Goal: Entertainment & Leisure: Browse casually

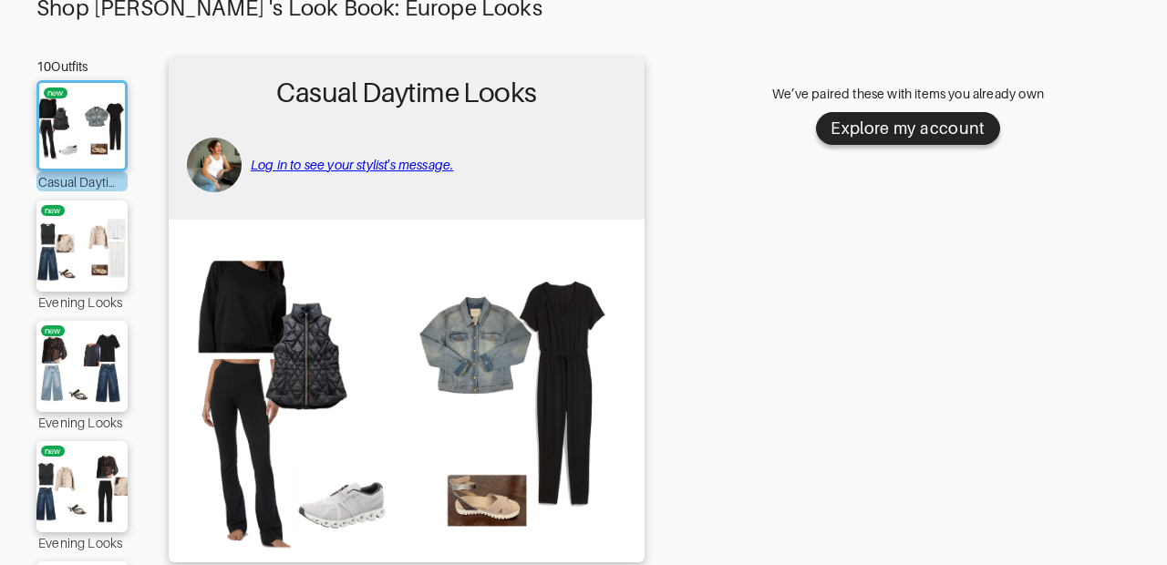
scroll to position [122, 0]
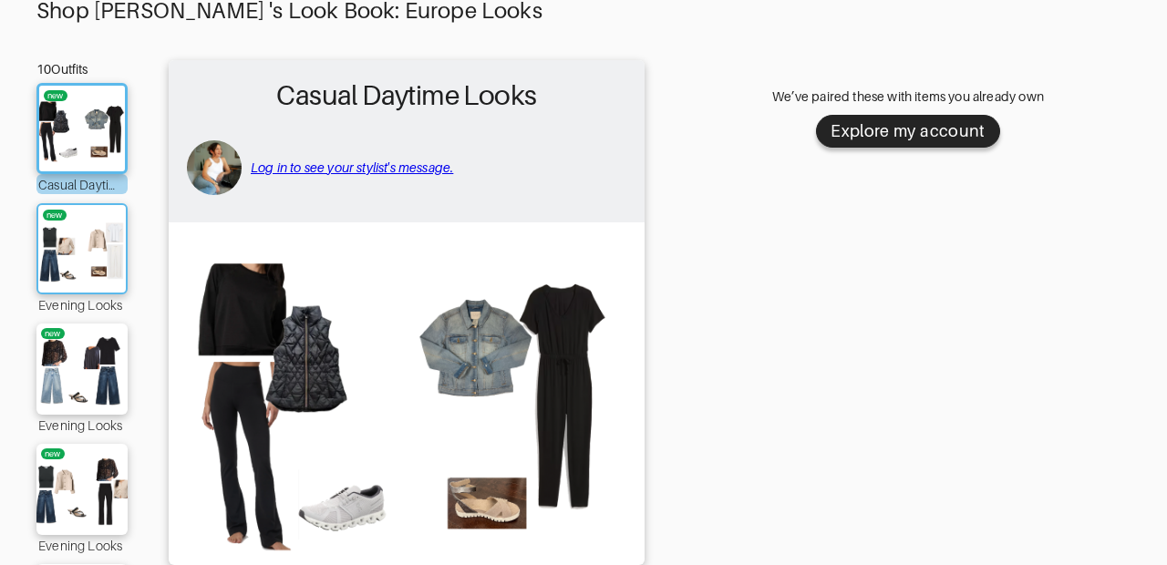
click at [91, 245] on img at bounding box center [82, 248] width 98 height 69
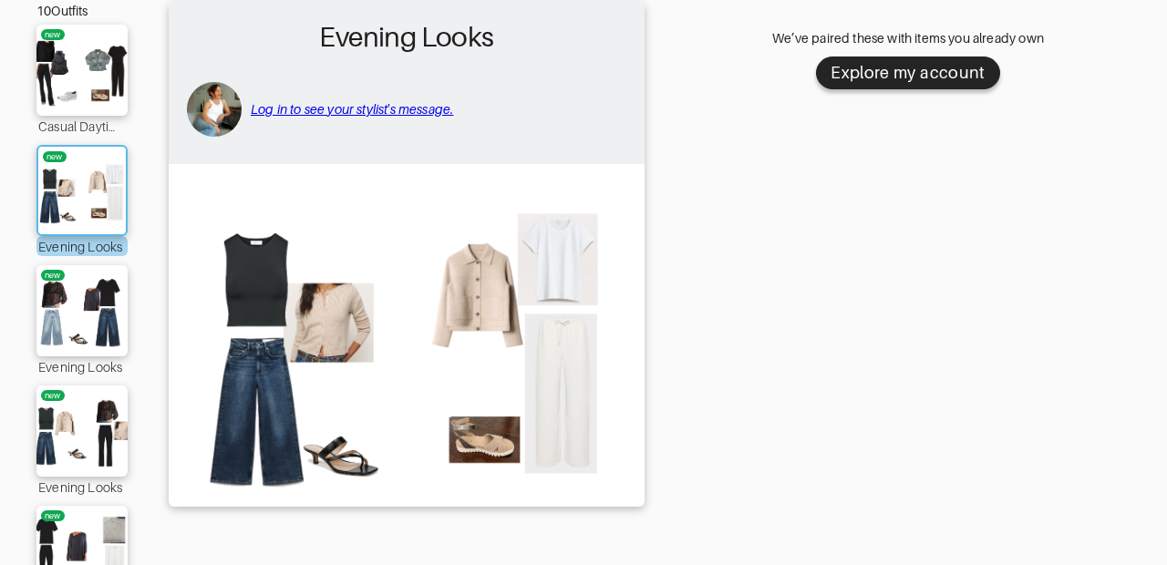
scroll to position [182, 0]
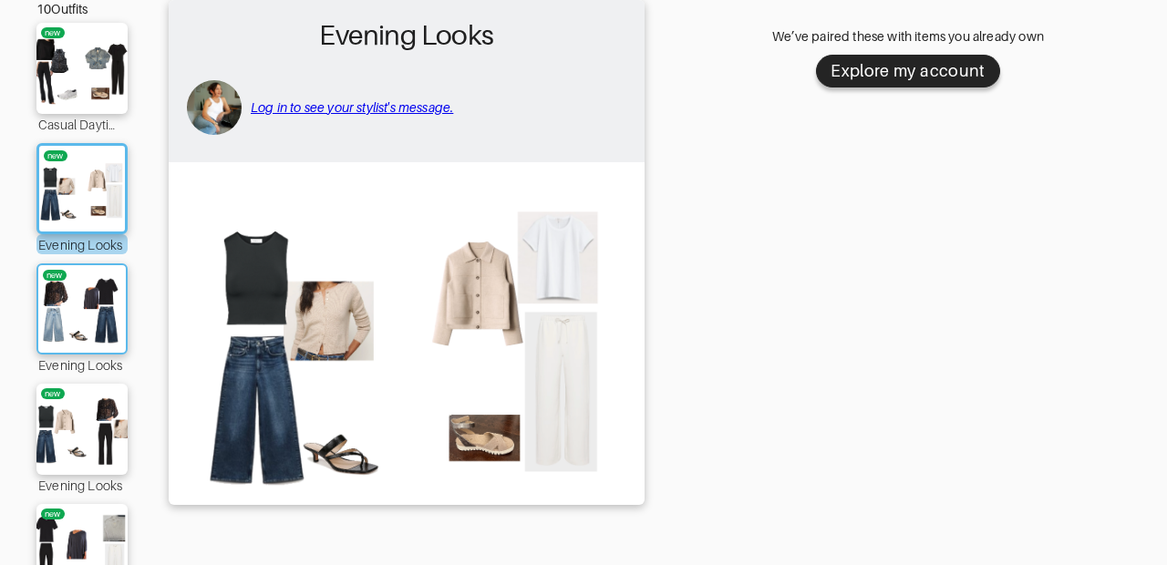
click at [89, 292] on img at bounding box center [82, 308] width 98 height 69
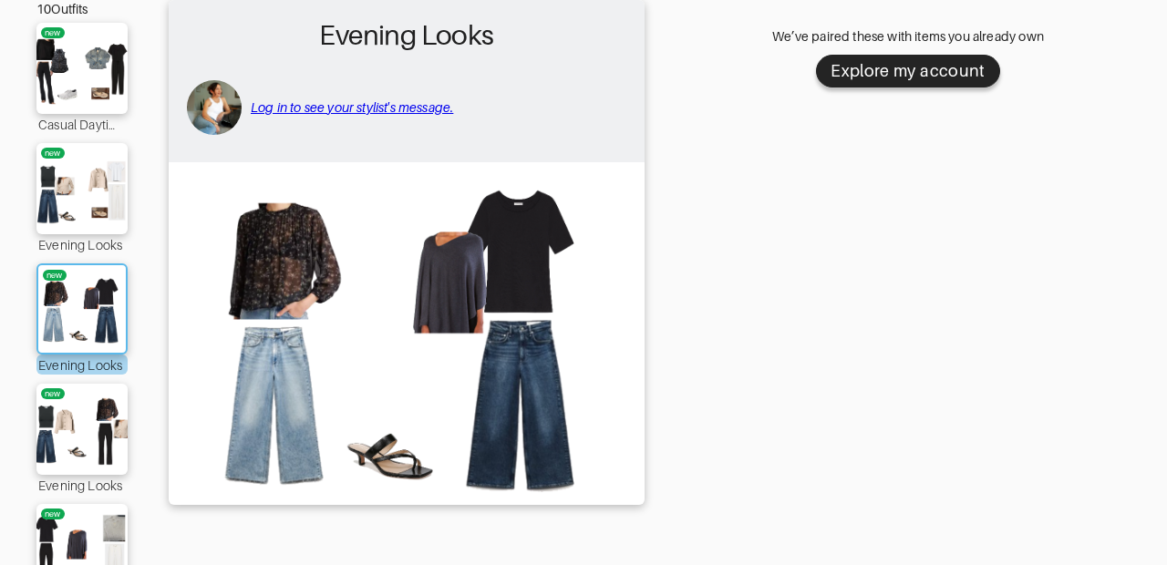
scroll to position [206, 0]
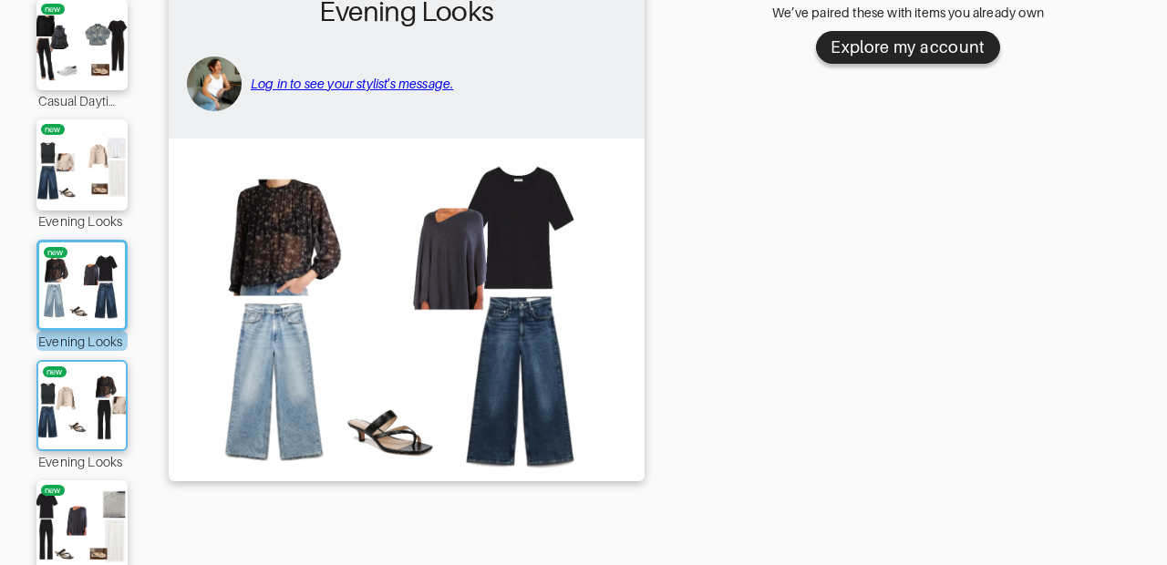
click at [87, 382] on img at bounding box center [82, 405] width 98 height 69
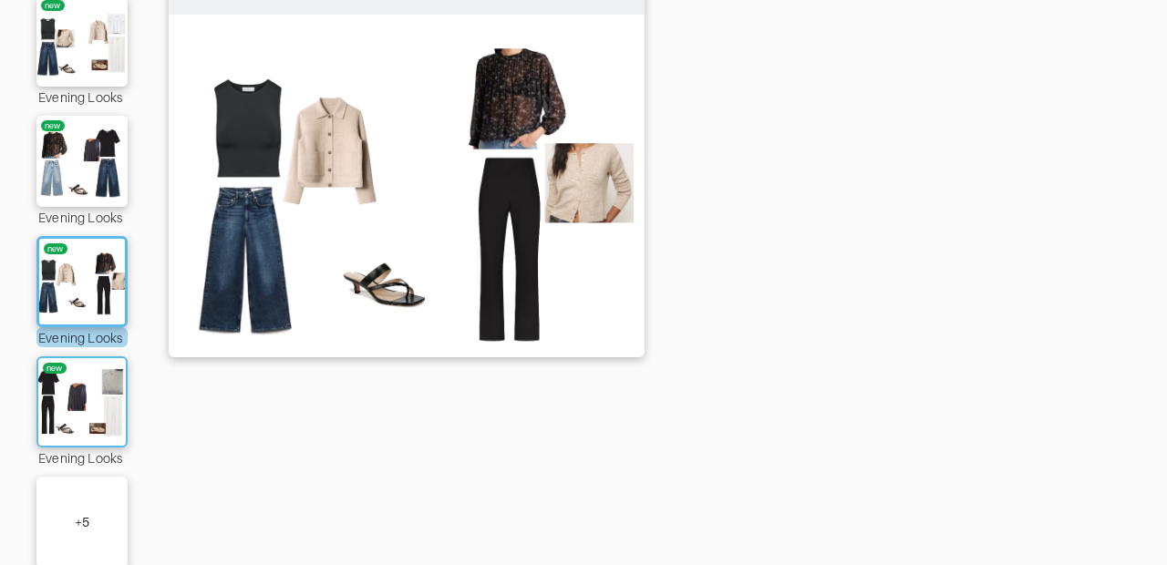
scroll to position [333, 0]
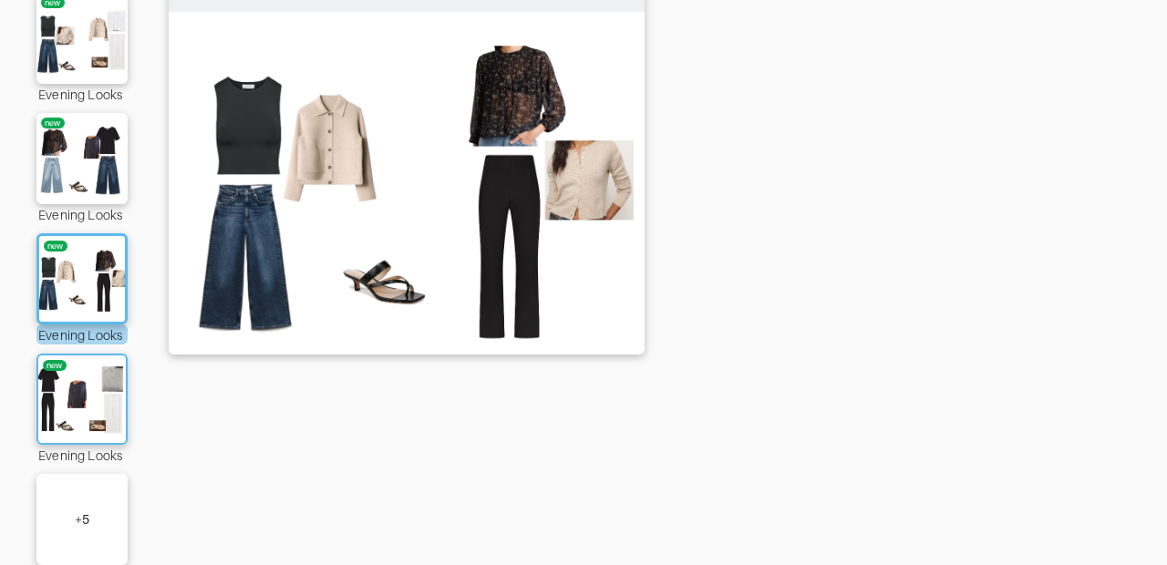
click at [86, 383] on img at bounding box center [82, 399] width 98 height 69
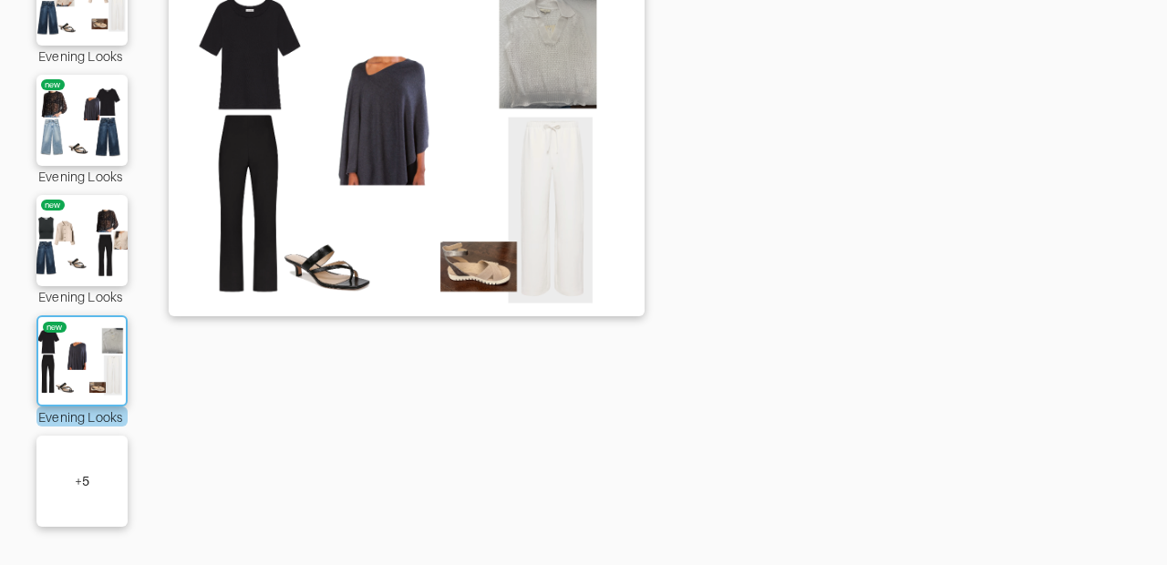
scroll to position [371, 0]
click at [84, 445] on div "+ 5" at bounding box center [81, 481] width 91 height 91
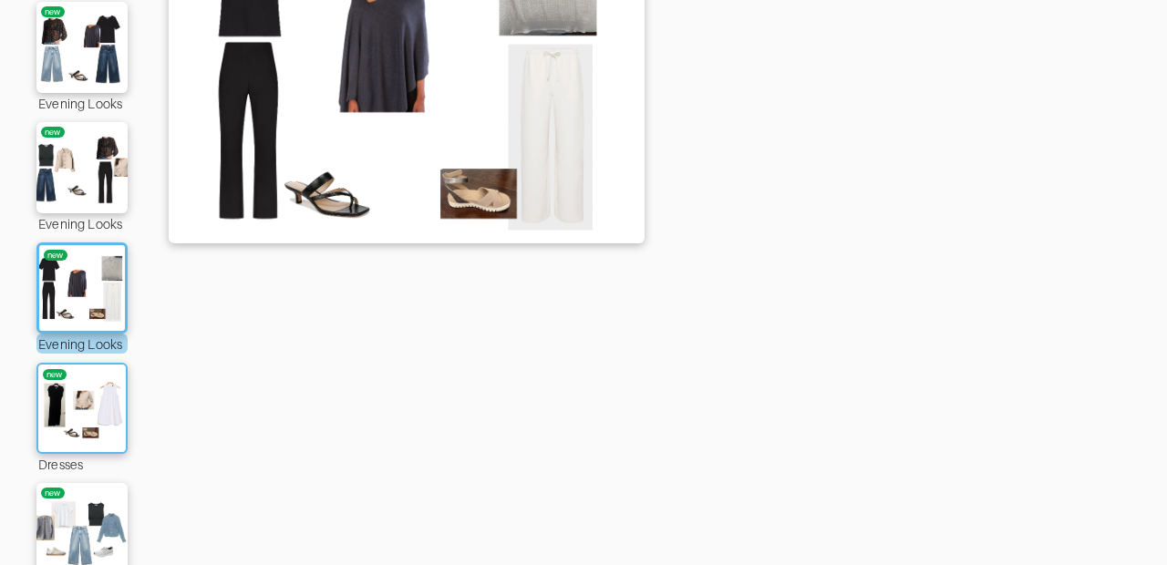
scroll to position [460, 0]
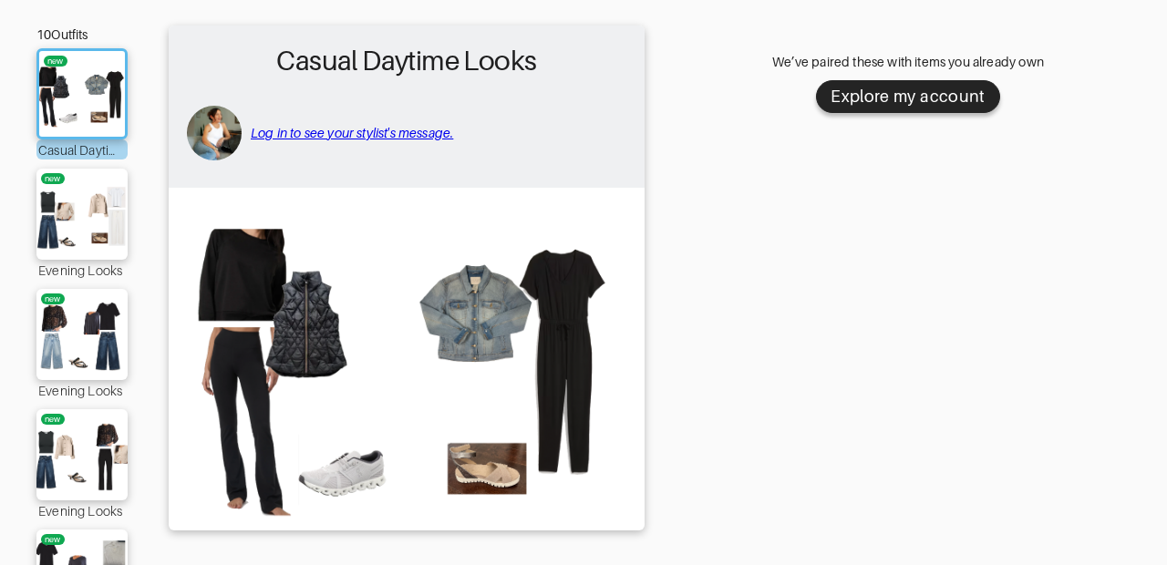
scroll to position [159, 0]
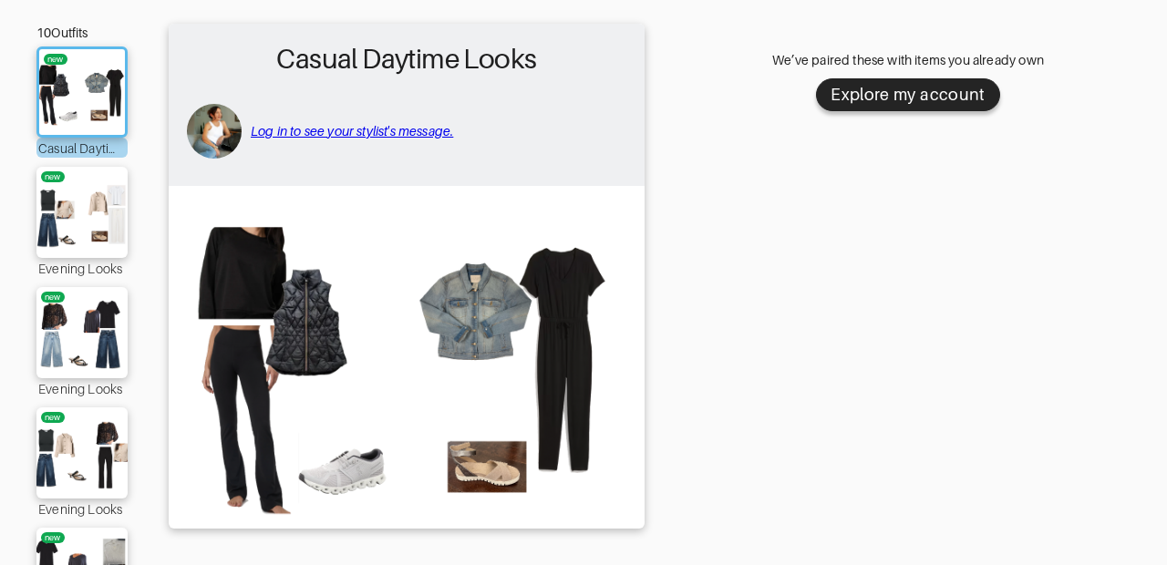
click at [272, 270] on img at bounding box center [407, 356] width 458 height 322
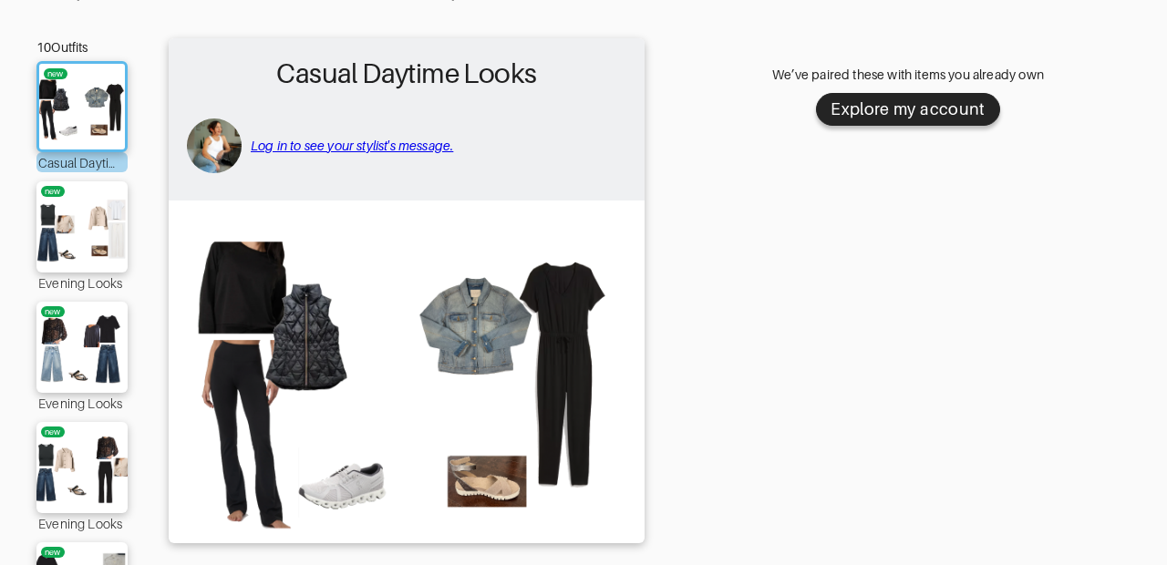
scroll to position [143, 0]
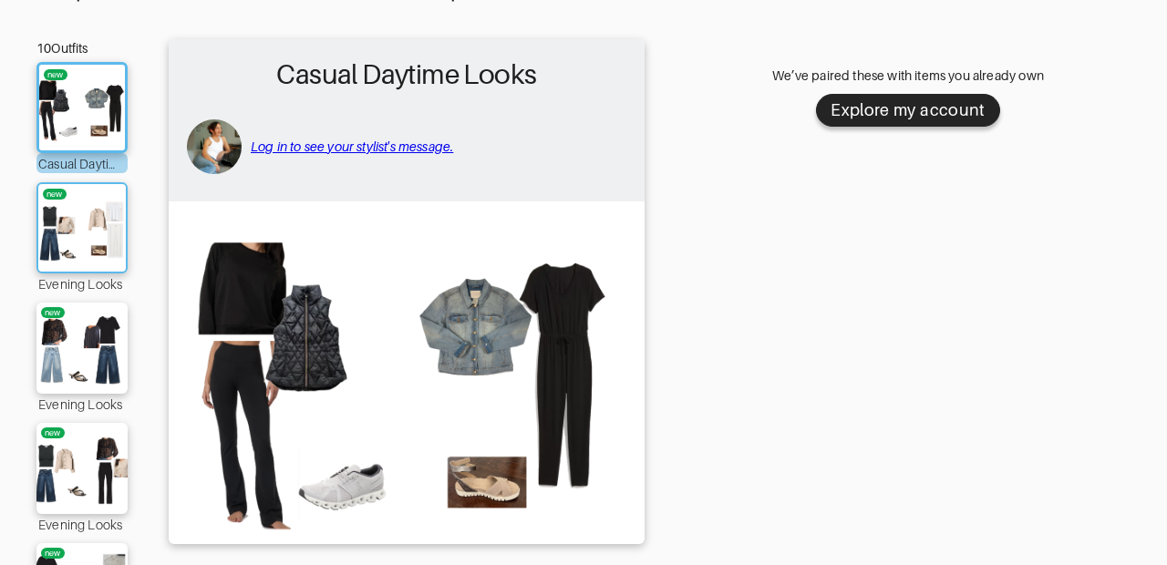
click at [67, 229] on img at bounding box center [82, 227] width 98 height 69
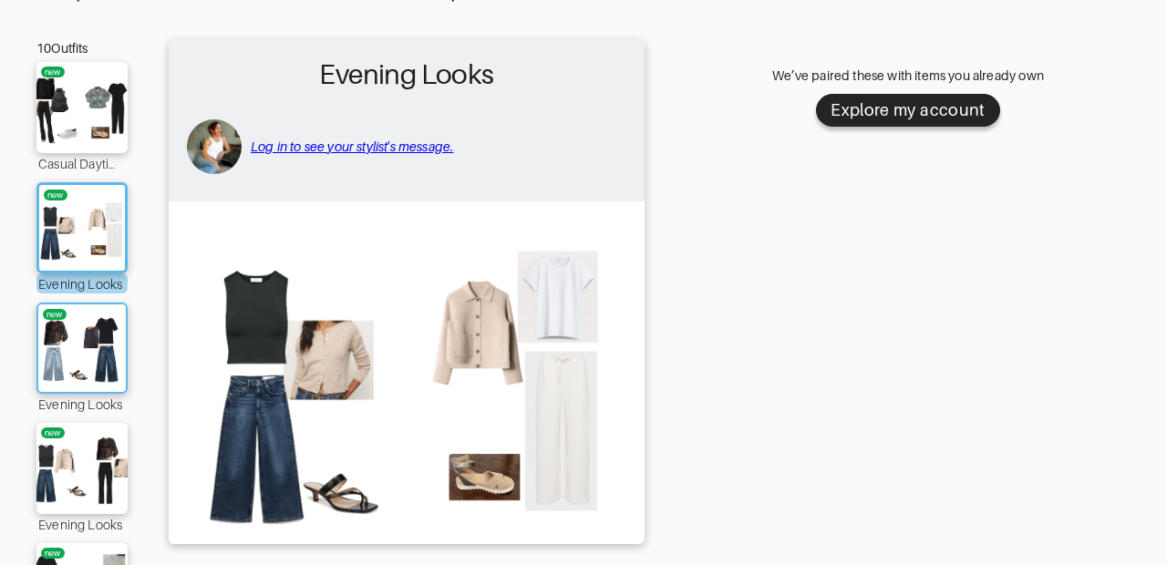
click at [88, 346] on img at bounding box center [82, 348] width 98 height 69
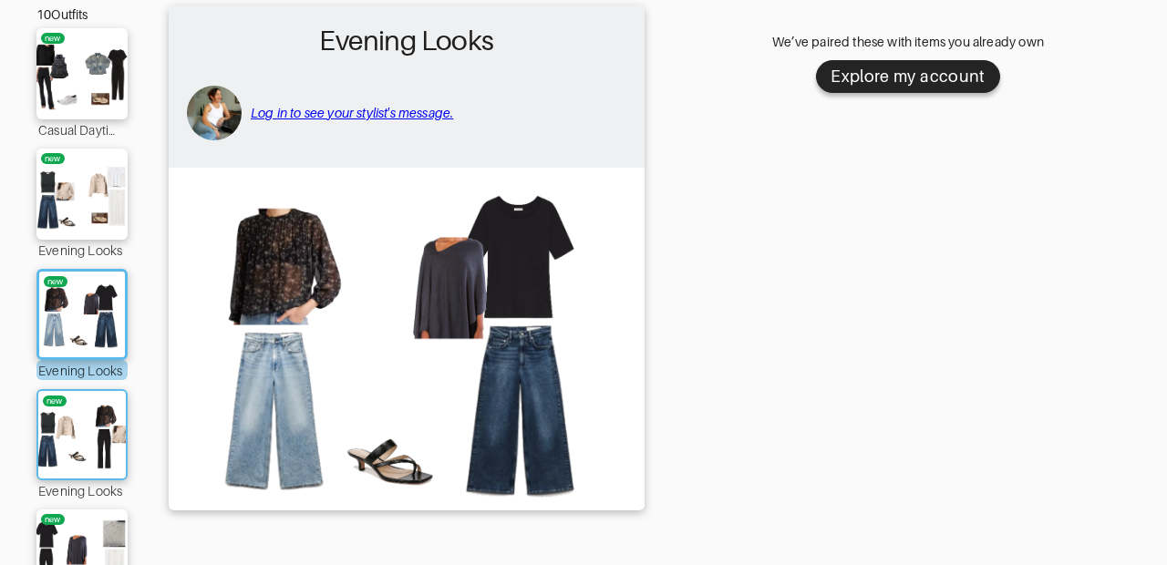
scroll to position [184, 0]
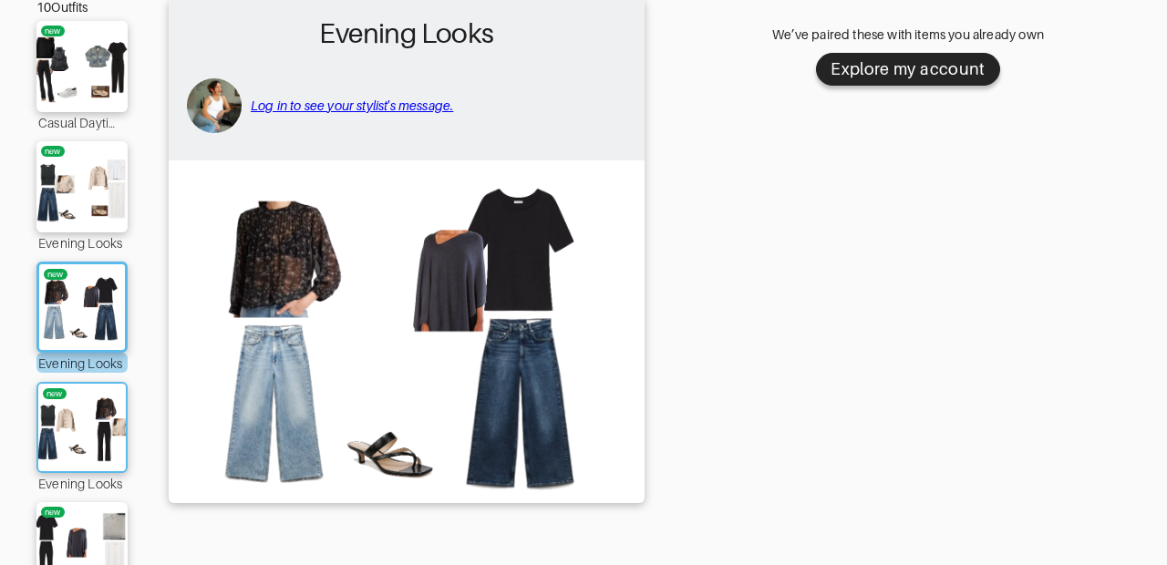
click at [79, 443] on img at bounding box center [82, 427] width 98 height 69
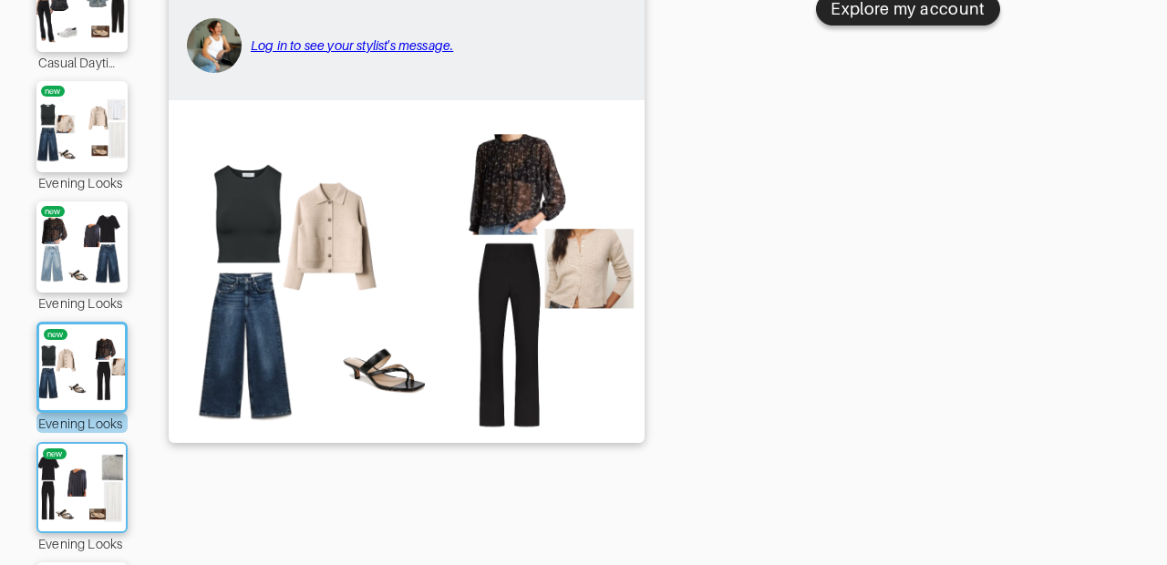
scroll to position [245, 0]
click at [77, 466] on img at bounding box center [82, 486] width 98 height 69
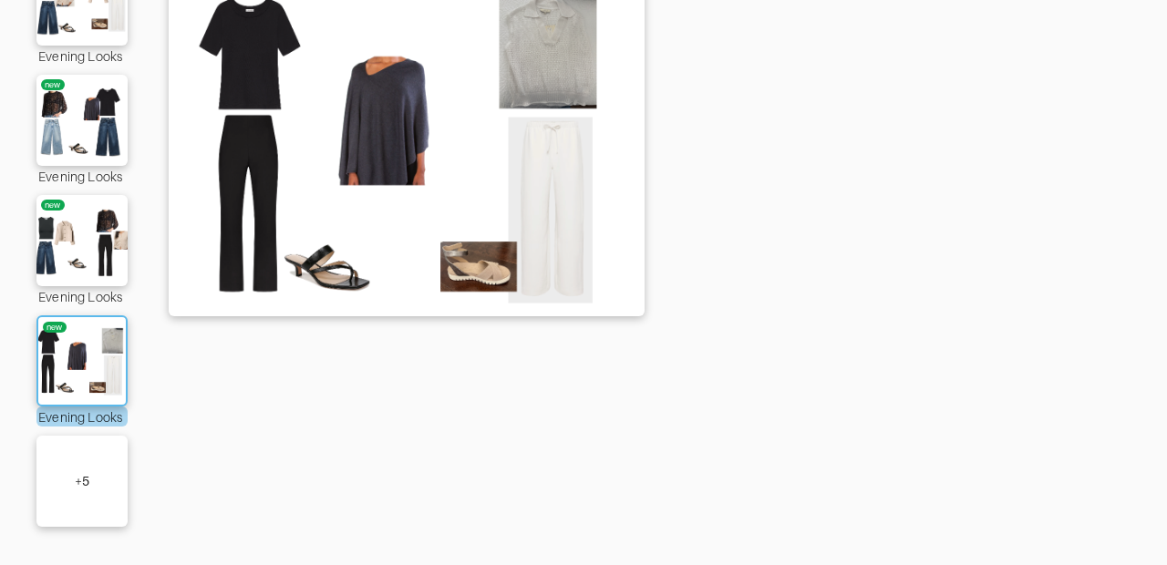
scroll to position [371, 0]
click at [75, 473] on div "+ 5" at bounding box center [82, 481] width 15 height 18
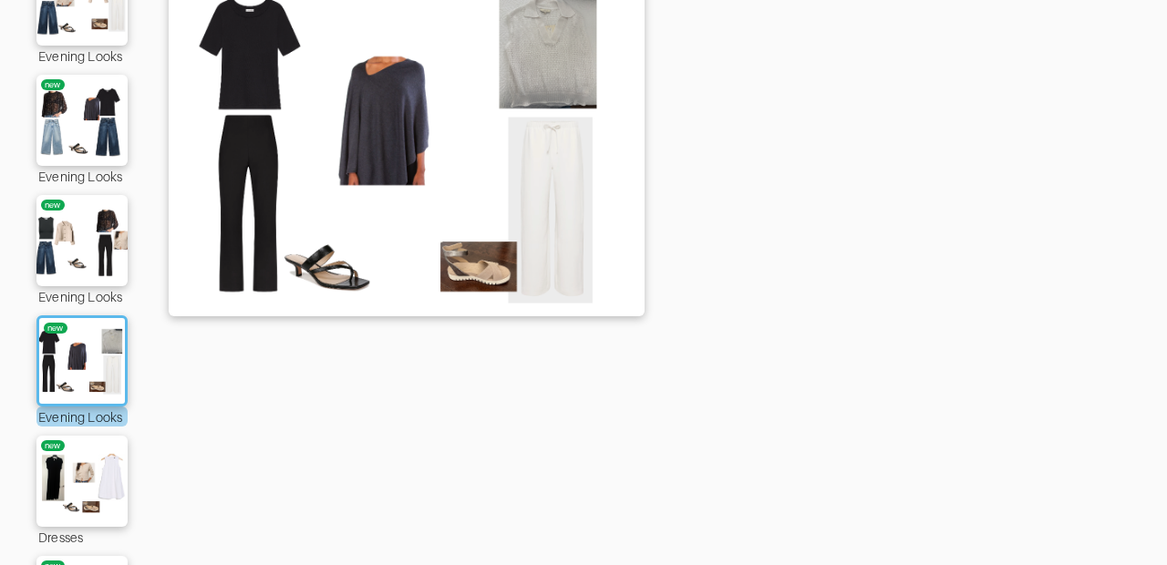
click at [74, 473] on img at bounding box center [82, 481] width 104 height 73
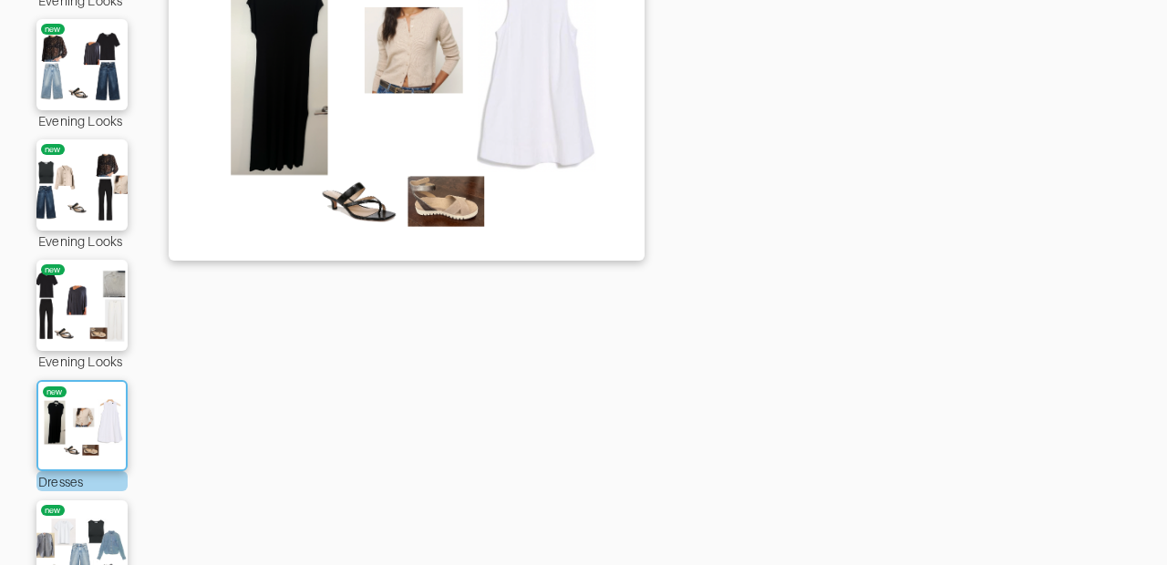
scroll to position [438, 0]
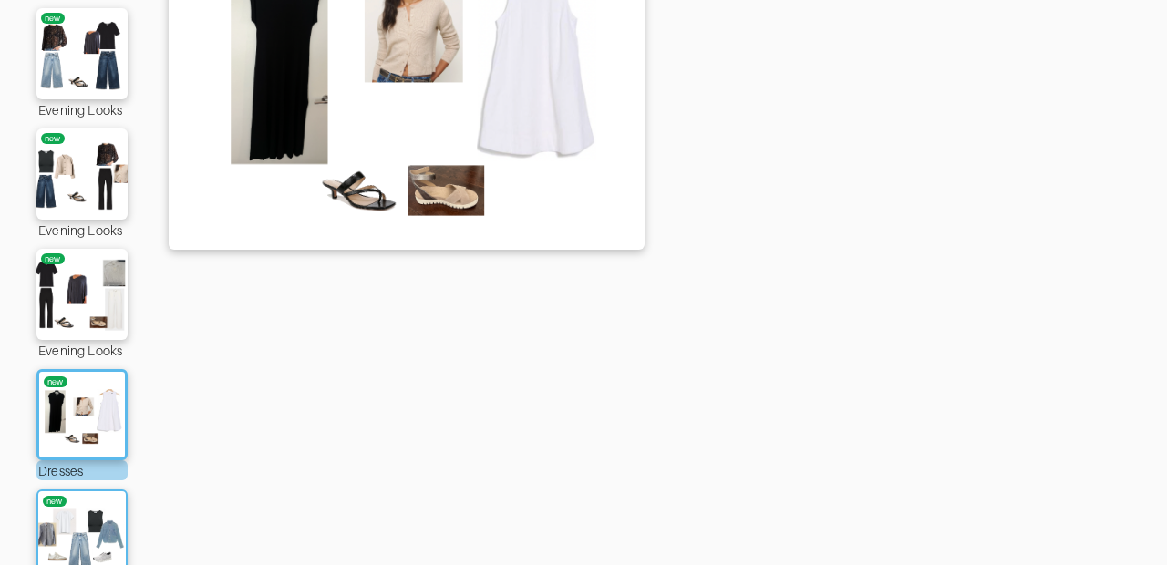
click at [68, 524] on img at bounding box center [82, 534] width 98 height 69
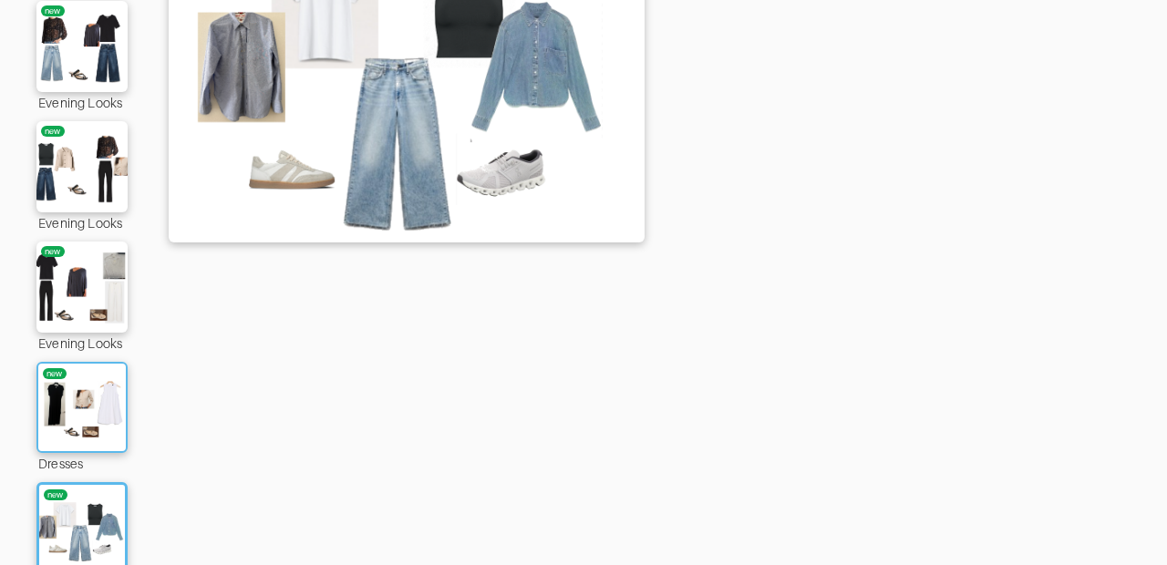
scroll to position [473, 0]
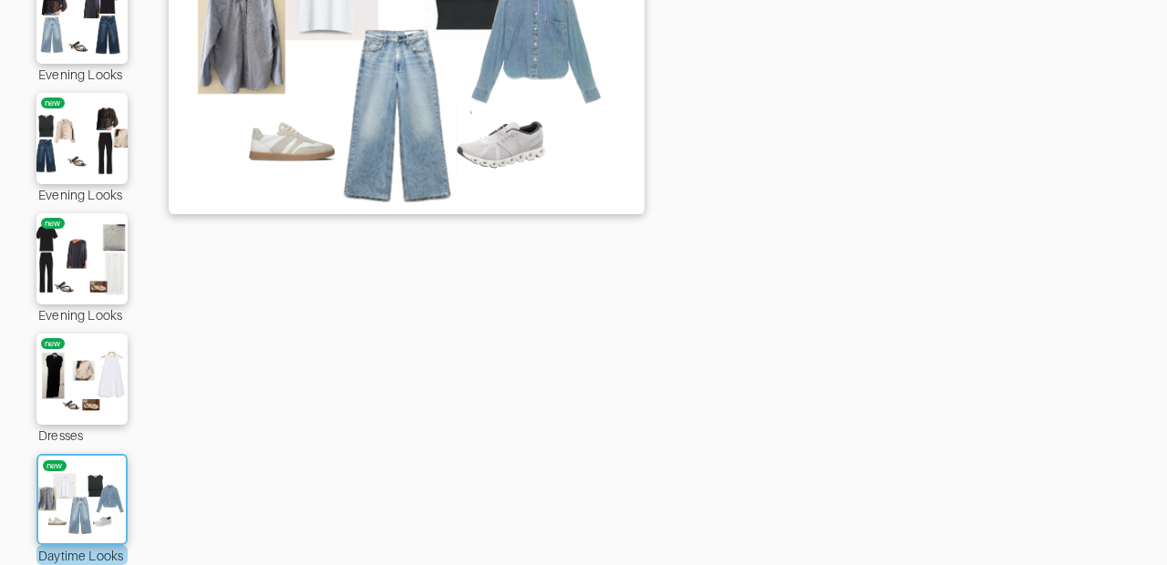
click at [70, 507] on img at bounding box center [82, 499] width 98 height 69
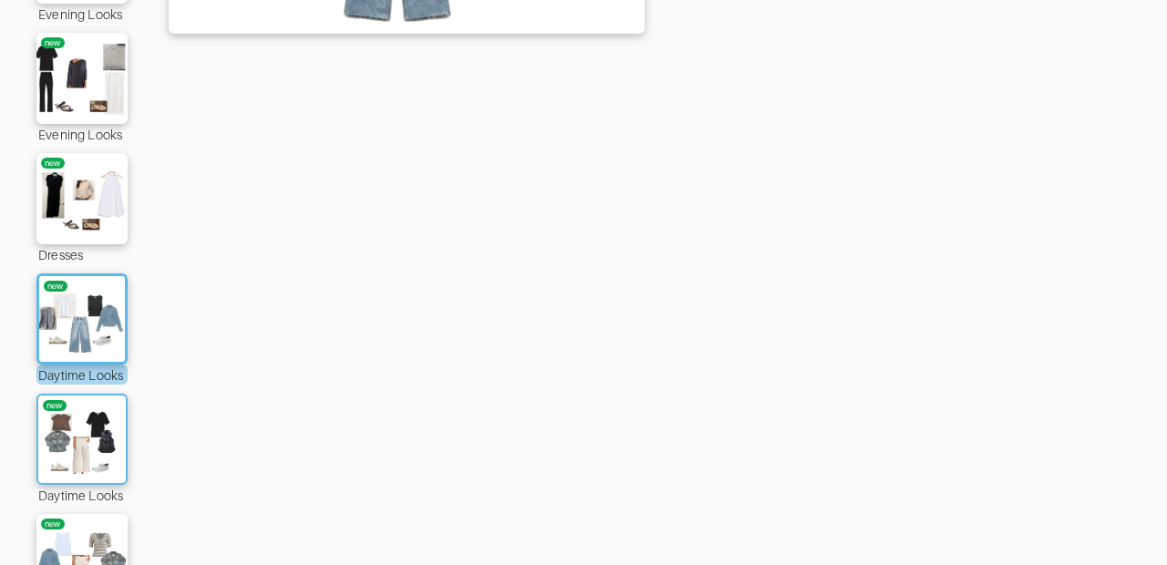
scroll to position [657, 0]
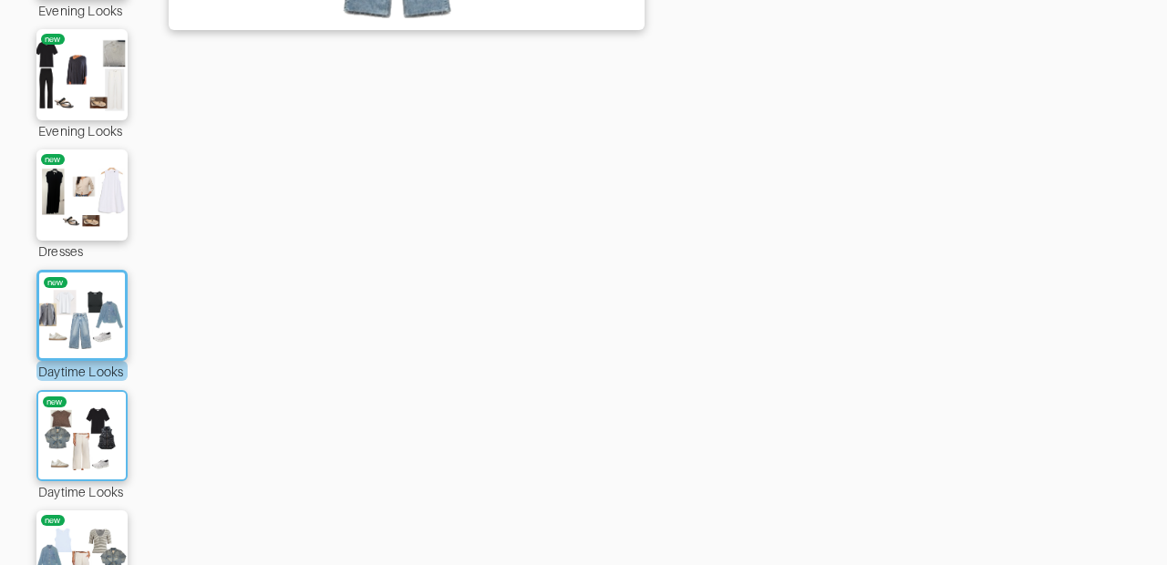
click at [77, 443] on img at bounding box center [82, 435] width 98 height 69
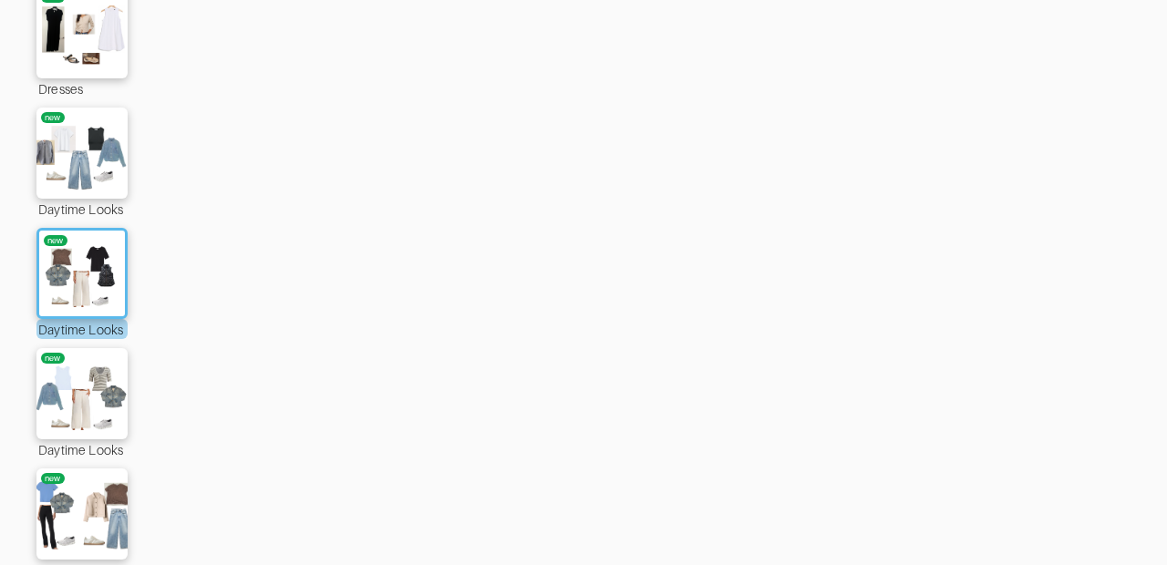
scroll to position [826, 0]
